Goal: Information Seeking & Learning: Understand process/instructions

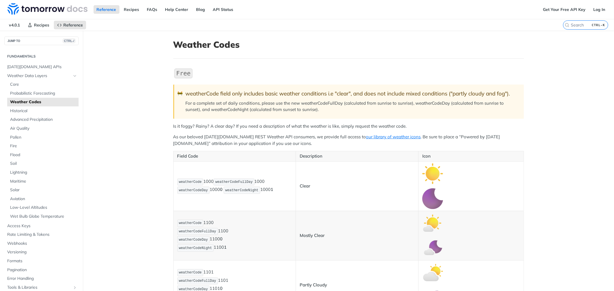
scroll to position [4154, 0]
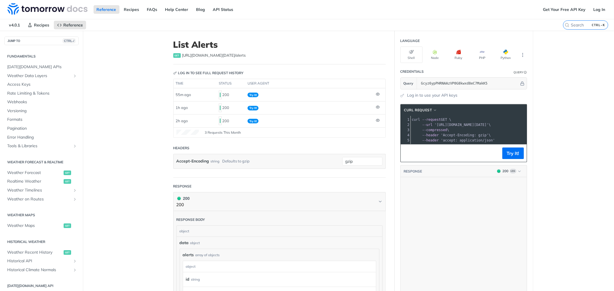
scroll to position [663, 0]
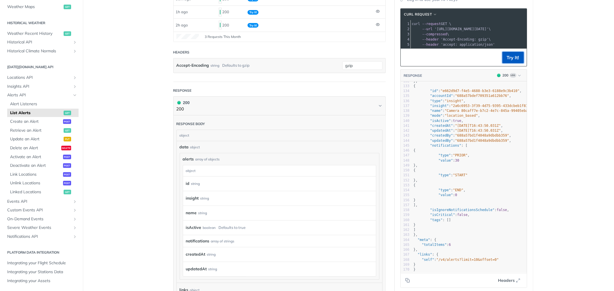
click at [507, 63] on button "Try It!" at bounding box center [513, 58] width 22 height 12
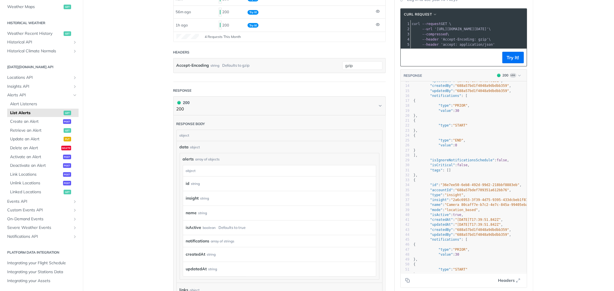
scroll to position [0, 0]
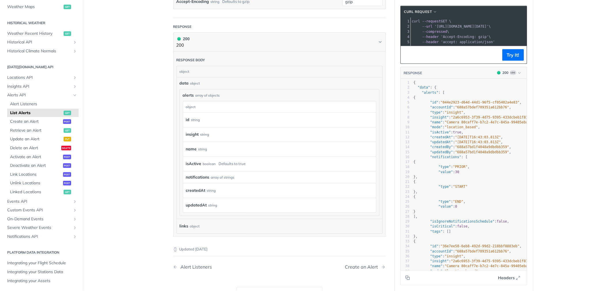
click at [440, 154] on span ""updatedBy"" at bounding box center [441, 152] width 23 height 4
type textarea "updatedBy"
click at [441, 154] on span ""updatedBy"" at bounding box center [441, 152] width 23 height 4
click at [476, 155] on pre ""updatedBy" : "688a57bd1f4048a9dbdbb359" ," at bounding box center [477, 152] width 131 height 5
type textarea "688a57bd1f4048a9dbdbb359"
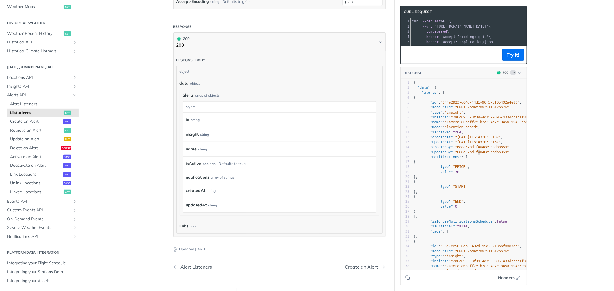
click at [476, 155] on pre ""updatedBy" : "688a57bd1f4048a9dbdbb359" ," at bounding box center [477, 152] width 131 height 5
click at [476, 149] on span ""688a57bd1f4048a9dbdbb359"" at bounding box center [482, 147] width 54 height 4
type textarea "688a57bd1f4048a9dbdbb359"
click at [476, 149] on span ""688a57bd1f4048a9dbdbb359"" at bounding box center [482, 147] width 54 height 4
click at [476, 145] on pre ""updatedAt" : "2025-08-18T16:43:03.813Z" ," at bounding box center [477, 142] width 131 height 5
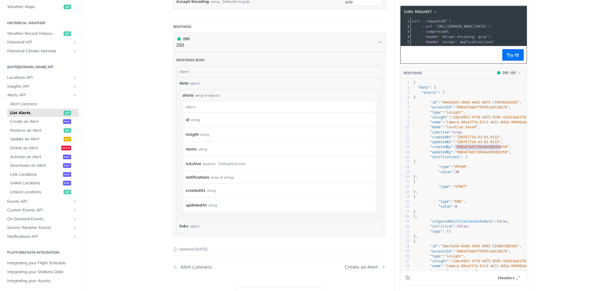
type textarea "18T16"
click at [476, 145] on pre ""updatedAt" : "2025-08-18T16:43:03.813Z" ," at bounding box center [477, 142] width 131 height 5
click at [475, 144] on span ""2025-08-18T16:43:03.813Z"" at bounding box center [478, 142] width 46 height 4
type textarea "18T16"
click at [475, 144] on span ""2025-08-18T16:43:03.813Z"" at bounding box center [478, 142] width 46 height 4
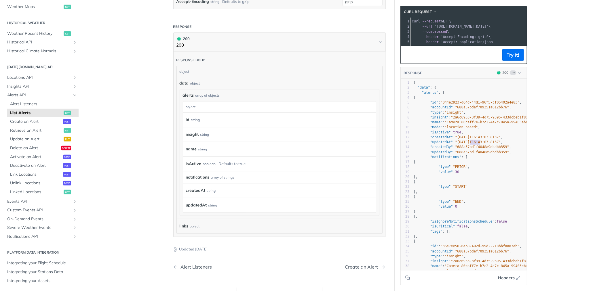
click at [456, 129] on span ""location_based"" at bounding box center [460, 127] width 33 height 4
type textarea "location_based"
click at [456, 129] on span ""location_based"" at bounding box center [460, 127] width 33 height 4
click at [456, 124] on span ""Camera 80caff7e-b7c2-4e7c-845a-99405eba39ac Alert"" at bounding box center [497, 122] width 106 height 4
type textarea "80caff7e"
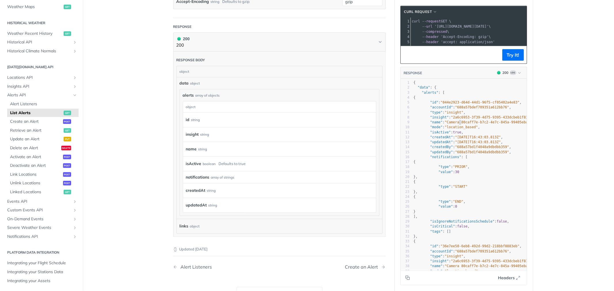
click at [456, 124] on span ""Camera 80caff7e-b7c2-4e7c-845a-99405eba39ac Alert"" at bounding box center [497, 122] width 106 height 4
click at [458, 119] on span ""2a6c6953-3f39-4d75-9395-433dcbeb1f81"" at bounding box center [490, 117] width 79 height 4
type textarea "2a6c6953"
click at [458, 119] on span ""2a6c6953-3f39-4d75-9395-433dcbeb1f81"" at bounding box center [490, 117] width 79 height 4
click at [453, 114] on span ""insight"" at bounding box center [453, 112] width 19 height 4
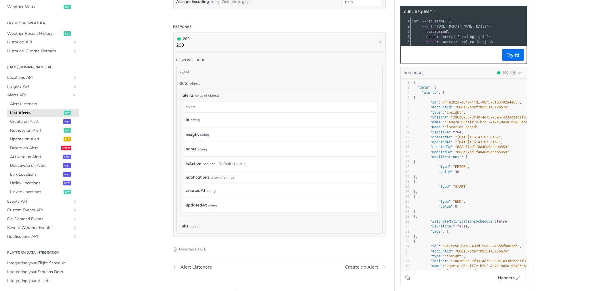
type textarea "insight"
click at [453, 114] on span ""insight"" at bounding box center [453, 112] width 19 height 4
click at [466, 109] on span ""688a57bdef709351a612bb76"" at bounding box center [482, 107] width 54 height 4
type textarea "688a57bdef709351a612bb76"
click at [466, 109] on span ""688a57bdef709351a612bb76"" at bounding box center [482, 107] width 54 height 4
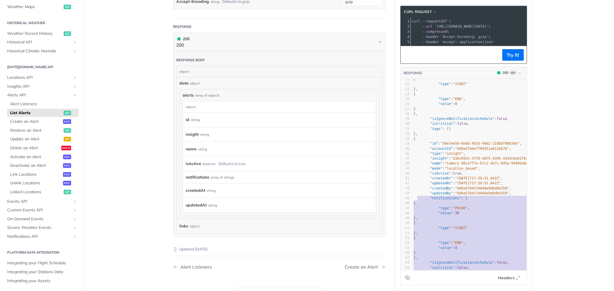
scroll to position [96, 0]
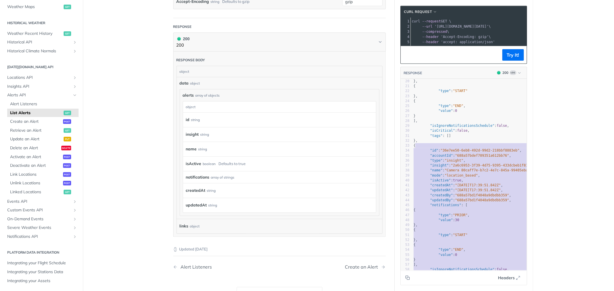
type textarea "{ "id": "36e7ee50-6eb8-492d-99d2-218bbf8883eb", "accountId": "688a57bdef709351a…"
drag, startPoint x: 427, startPoint y: 224, endPoint x: 408, endPoint y: 150, distance: 77.0
click at [408, 150] on div "x } 1 { 2 "data" : { 3 "alerts" : [ 4 { 5 "id" : "044e2923-d64d-44d1-96f5-cf054…" at bounding box center [470, 182] width 140 height 206
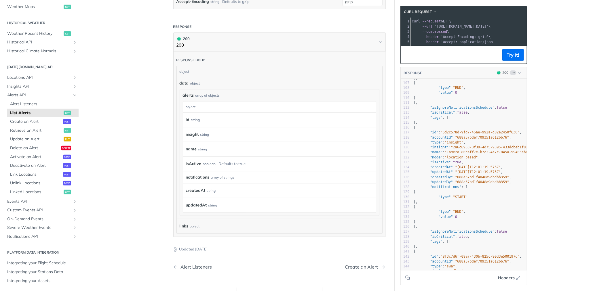
scroll to position [543, 0]
